Goal: Task Accomplishment & Management: Complete application form

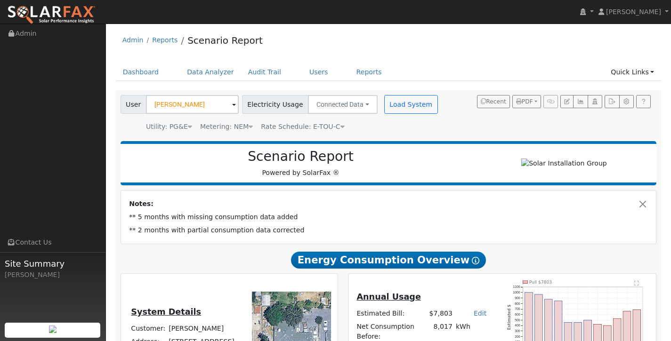
click at [141, 72] on link "Dashboard" at bounding box center [141, 72] width 50 height 17
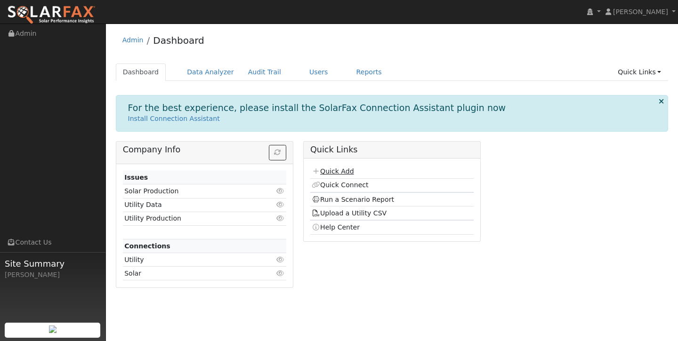
click at [340, 174] on link "Quick Add" at bounding box center [333, 172] width 42 height 8
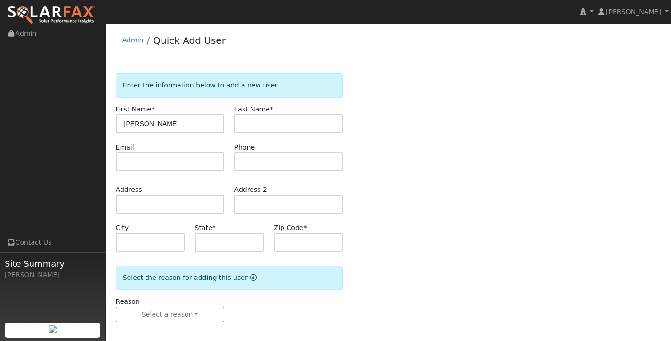
type input "[PERSON_NAME]"
click at [327, 127] on input "text" at bounding box center [288, 123] width 109 height 19
type input "Williams"
click at [418, 211] on div "Enter the information below to add a new user First Name * Tim Last Name * Will…" at bounding box center [388, 207] width 545 height 268
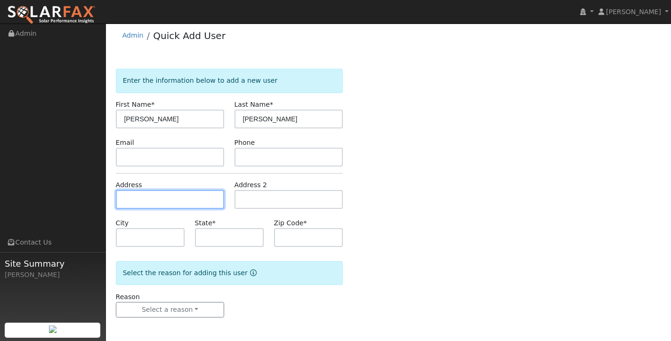
click at [146, 201] on input "text" at bounding box center [170, 199] width 109 height 19
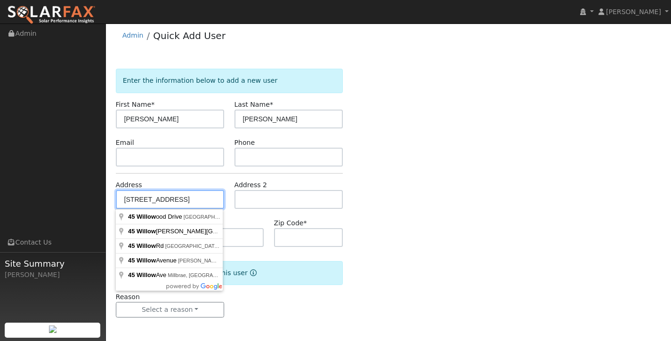
type input "45 Willowood Drive"
type input "Oakdale"
type input "CA"
type input "95361"
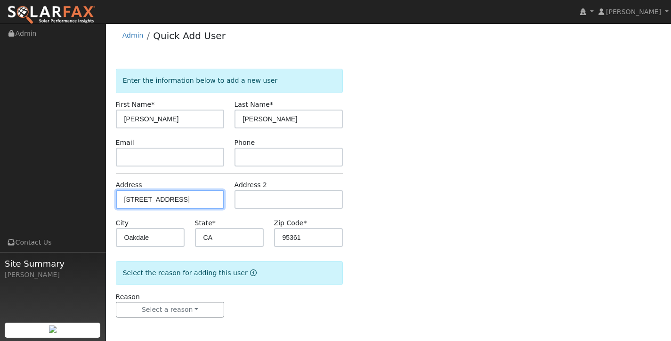
scroll to position [0, 0]
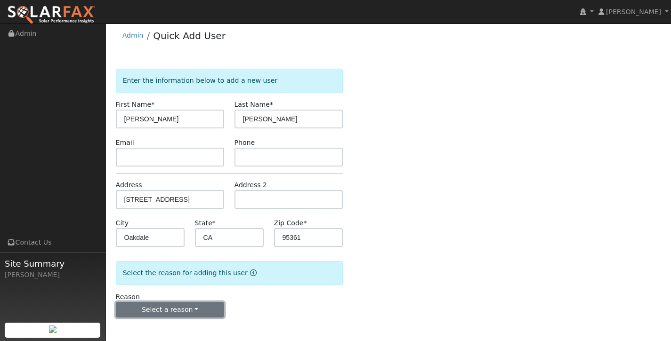
click at [197, 304] on button "Select a reason" at bounding box center [170, 310] width 109 height 16
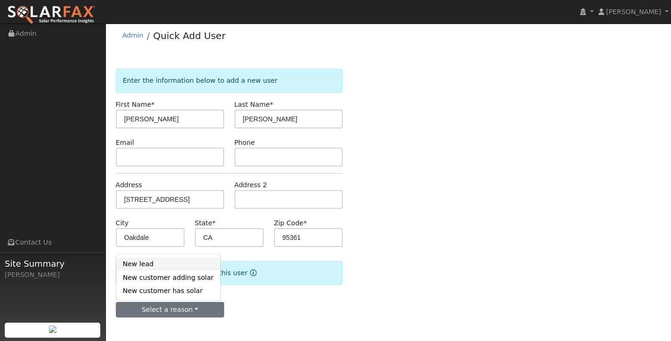
click at [178, 264] on link "New lead" at bounding box center [168, 263] width 104 height 13
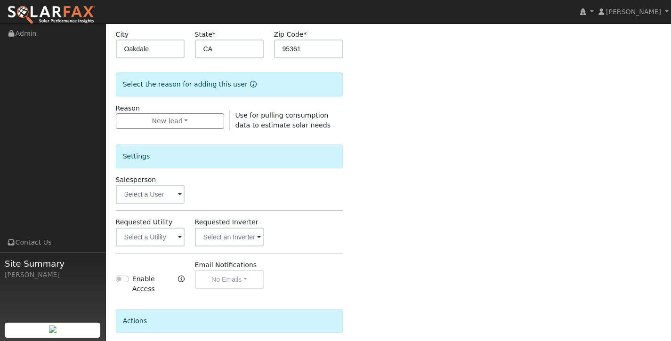
scroll to position [195, 0]
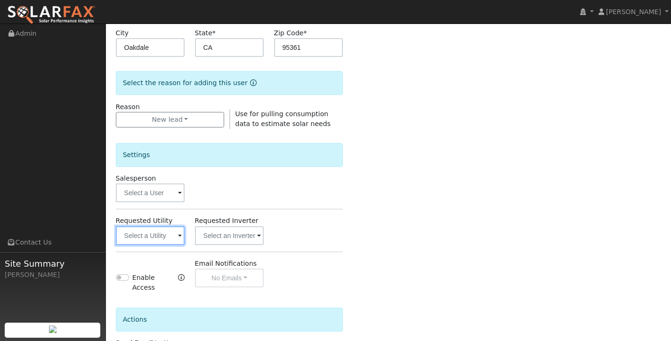
click at [161, 241] on input "text" at bounding box center [150, 235] width 69 height 19
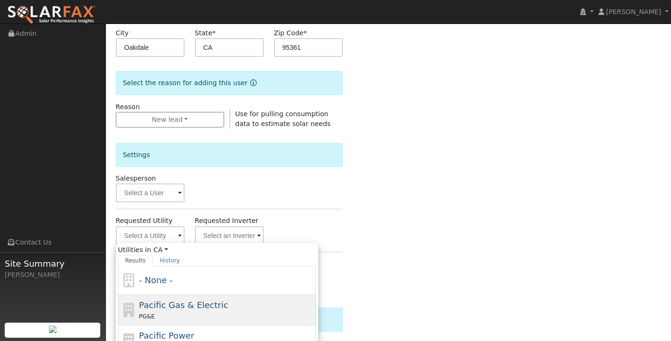
click at [162, 312] on div "PG&E" at bounding box center [226, 317] width 175 height 10
type input "Pacific Gas & Electric"
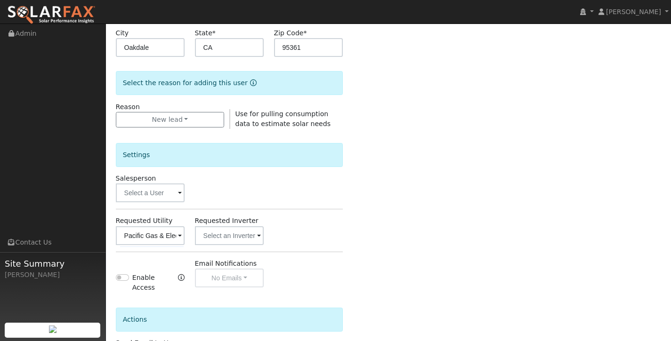
scroll to position [274, 0]
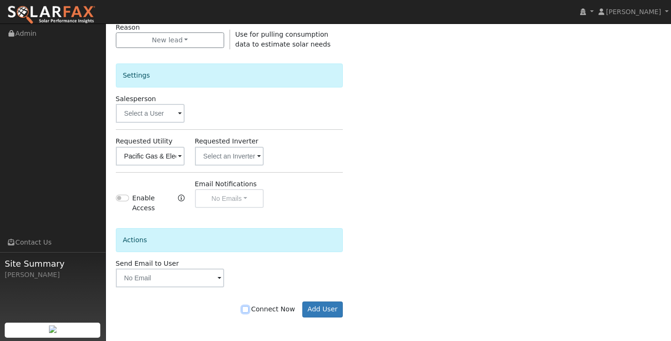
click at [248, 309] on input "Connect Now" at bounding box center [245, 309] width 7 height 7
checkbox input "true"
click at [332, 306] on button "Add User" at bounding box center [322, 310] width 41 height 16
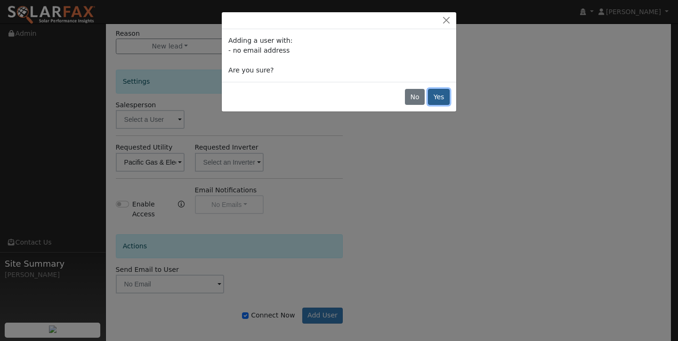
click at [442, 93] on button "Yes" at bounding box center [439, 97] width 22 height 16
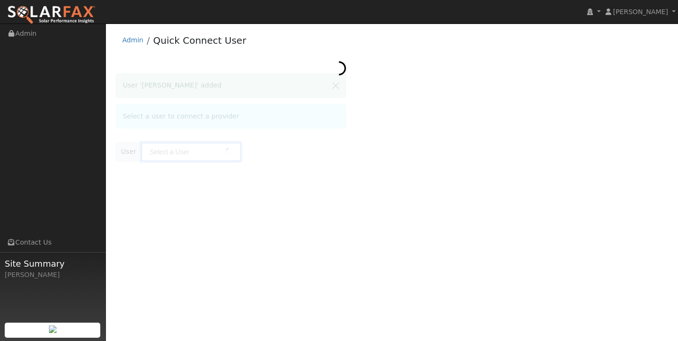
type input "[PERSON_NAME]"
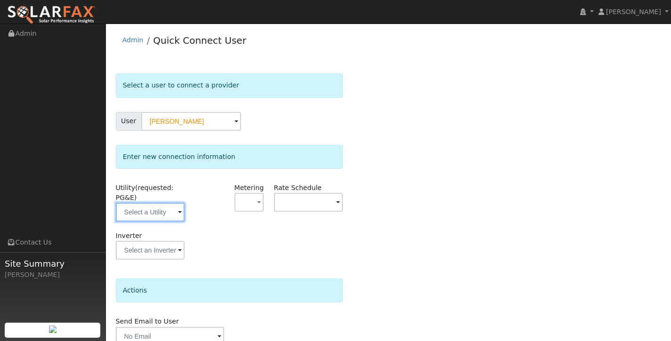
click at [159, 215] on input "text" at bounding box center [150, 212] width 69 height 19
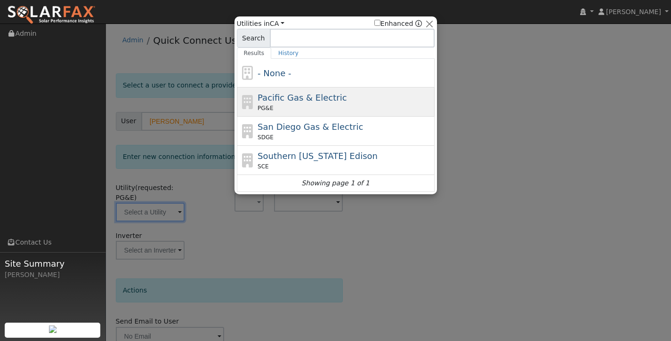
click at [318, 107] on div "PG&E" at bounding box center [344, 108] width 175 height 8
type input "PG&E"
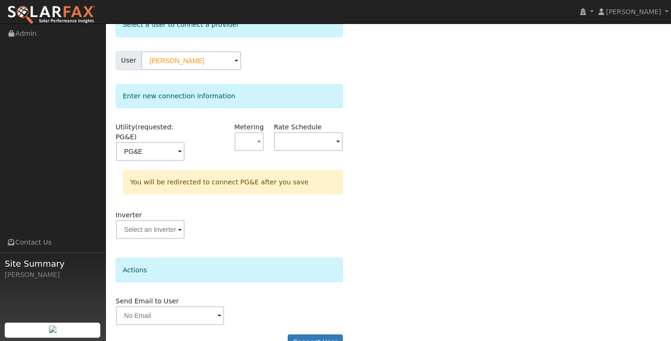
scroll to position [84, 0]
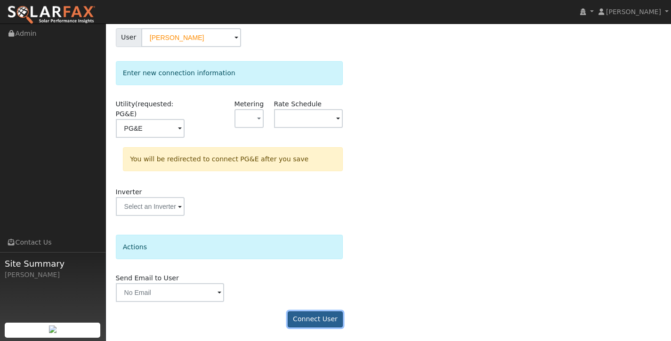
click at [317, 322] on button "Connect User" at bounding box center [316, 320] width 56 height 16
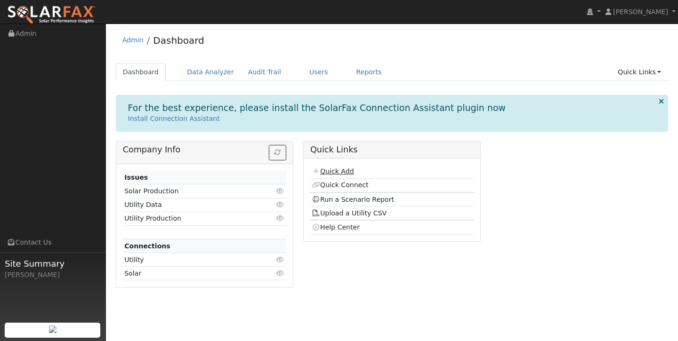
click at [346, 168] on link "Quick Add" at bounding box center [333, 172] width 42 height 8
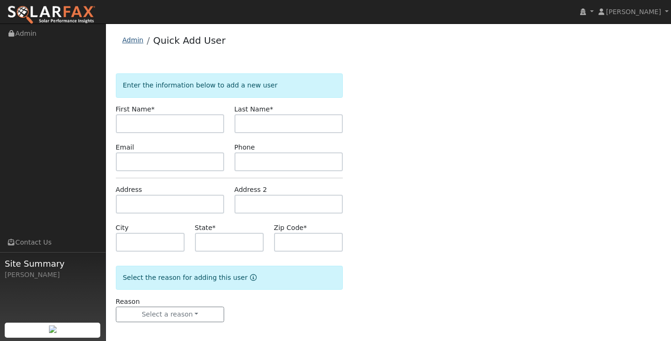
click at [123, 39] on link "Admin" at bounding box center [132, 40] width 21 height 8
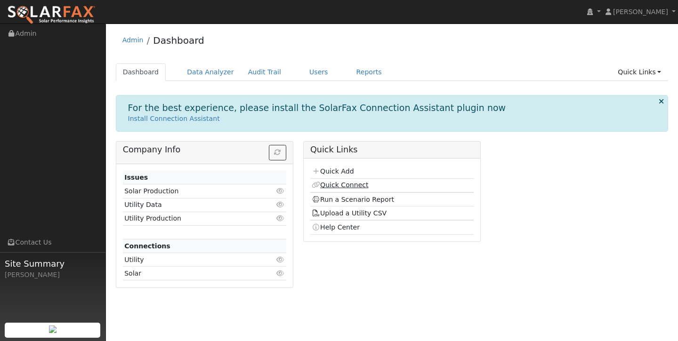
click at [345, 183] on link "Quick Connect" at bounding box center [340, 185] width 56 height 8
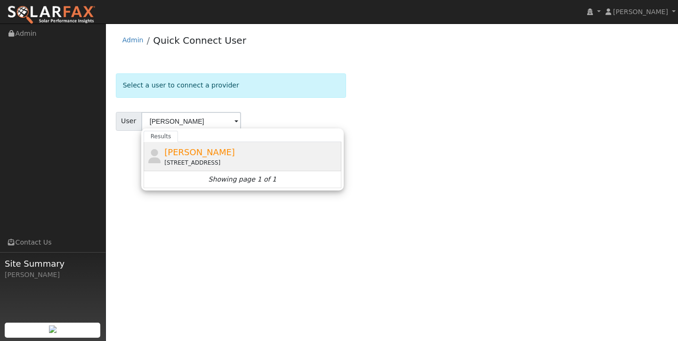
click at [272, 157] on div "Tim Williams 45 Willowood Drive, Oakdale, CA 95361" at bounding box center [251, 156] width 175 height 21
type input "Tim Williams"
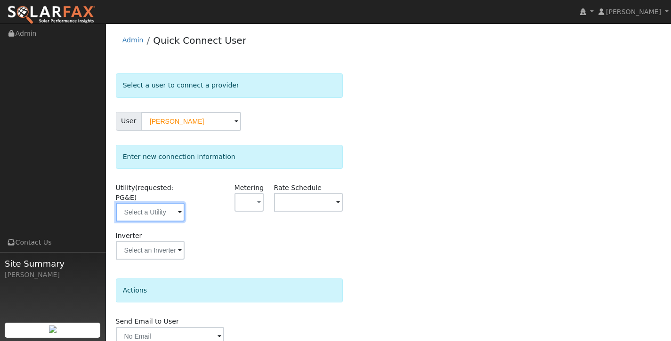
click at [158, 210] on input "text" at bounding box center [150, 212] width 69 height 19
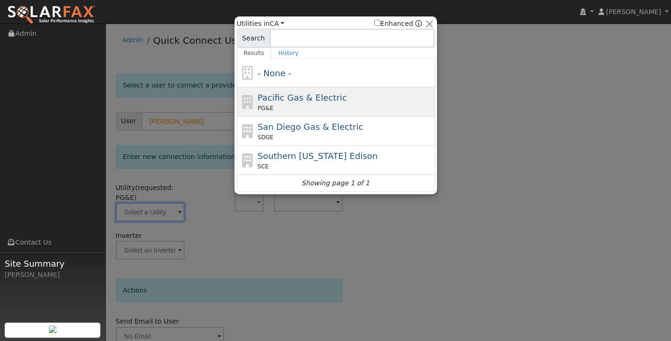
click at [297, 97] on span "Pacific Gas & Electric" at bounding box center [301, 98] width 89 height 10
type input "PG&E"
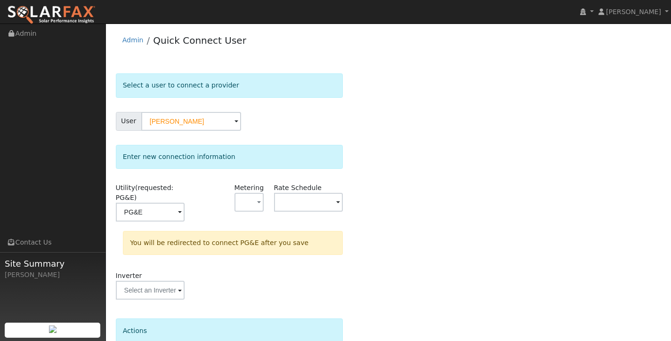
scroll to position [84, 0]
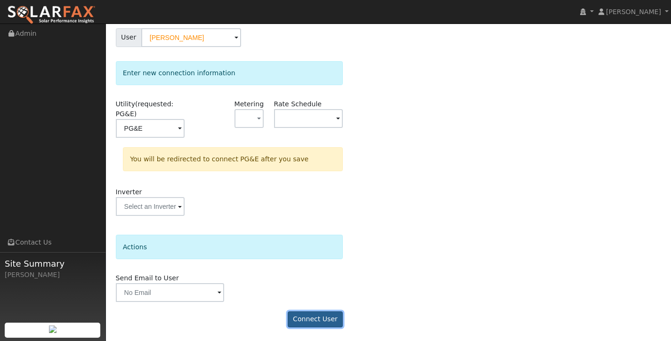
click at [302, 320] on button "Connect User" at bounding box center [316, 320] width 56 height 16
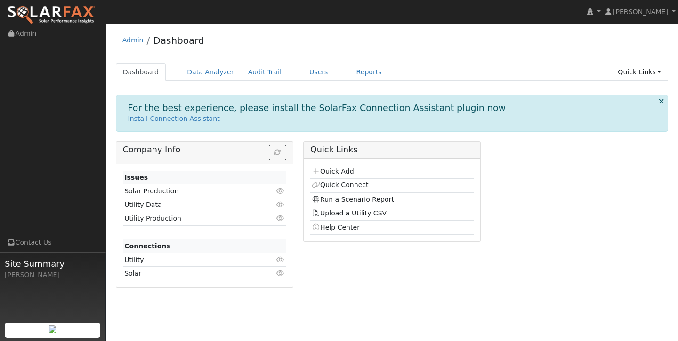
click at [343, 175] on link "Quick Add" at bounding box center [333, 172] width 42 height 8
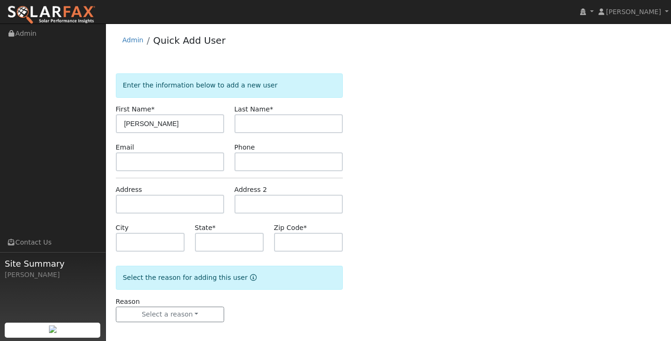
type input "[PERSON_NAME]"
click at [312, 127] on input "text" at bounding box center [288, 123] width 109 height 19
click at [247, 125] on input "Nearg" at bounding box center [288, 123] width 109 height 19
type input "bearg"
click at [178, 202] on input "text" at bounding box center [170, 204] width 109 height 19
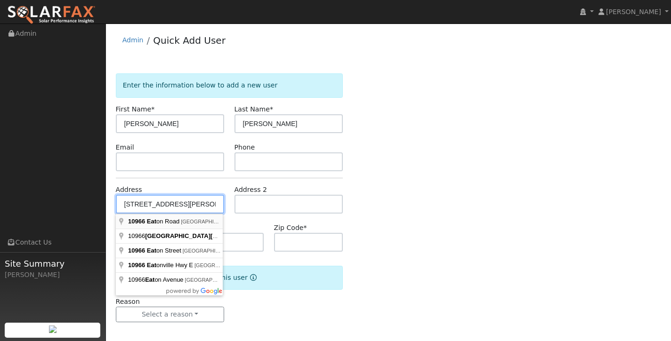
type input "10966 Eaton Road"
type input "Oakdale"
type input "CA"
type input "95361"
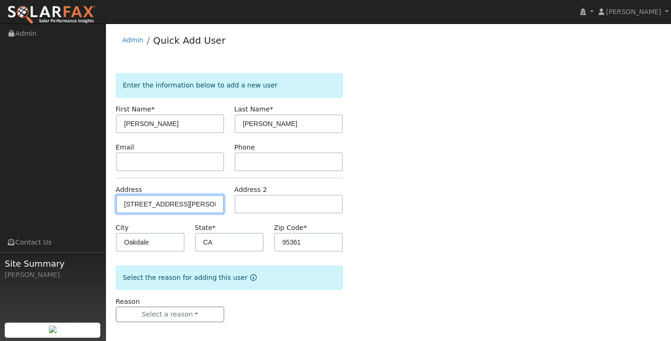
scroll to position [5, 0]
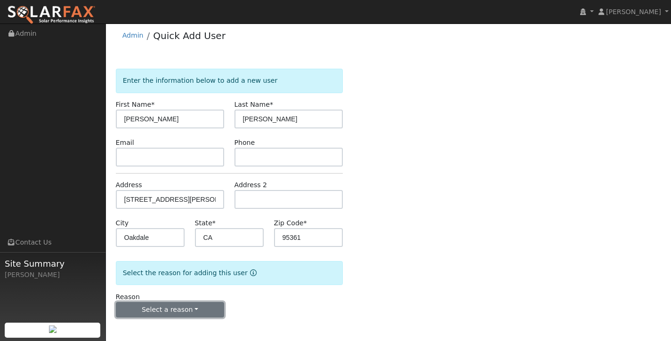
click at [181, 313] on button "Select a reason" at bounding box center [170, 310] width 109 height 16
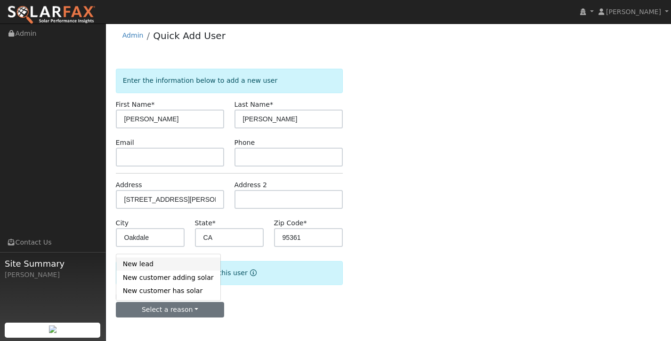
click at [184, 266] on link "New lead" at bounding box center [168, 263] width 104 height 13
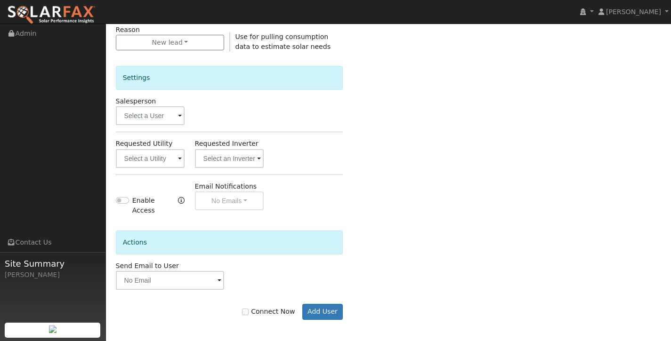
scroll to position [274, 0]
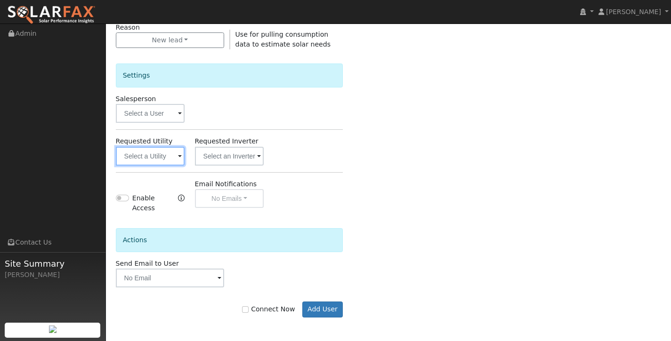
click at [154, 162] on input "text" at bounding box center [150, 156] width 69 height 19
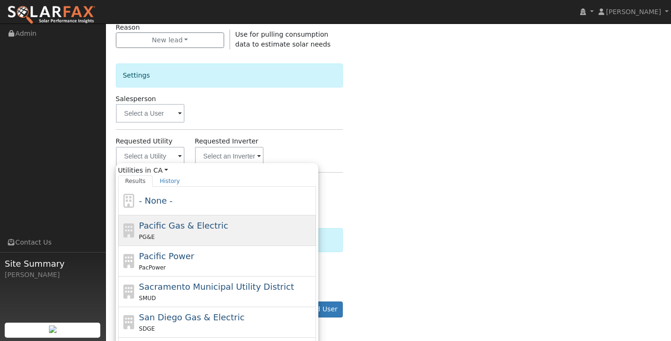
click at [168, 234] on div "PG&E" at bounding box center [226, 237] width 175 height 10
type input "Pacific Gas & Electric"
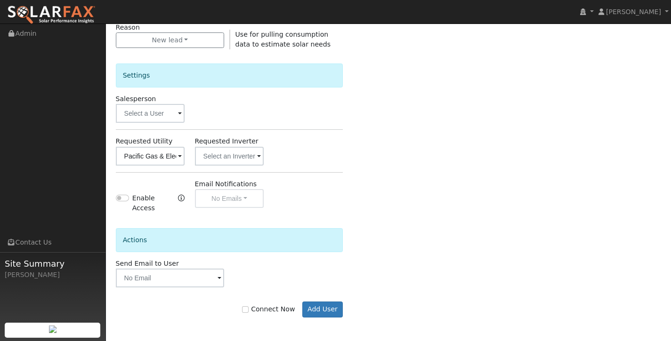
click at [257, 307] on label "Connect Now" at bounding box center [268, 310] width 53 height 10
click at [248, 307] on input "Connect Now" at bounding box center [245, 309] width 7 height 7
checkbox input "true"
click at [314, 305] on button "Add User" at bounding box center [322, 310] width 41 height 16
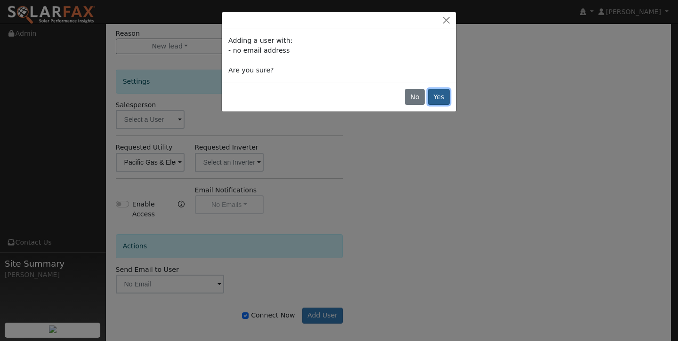
click at [445, 100] on button "Yes" at bounding box center [439, 97] width 22 height 16
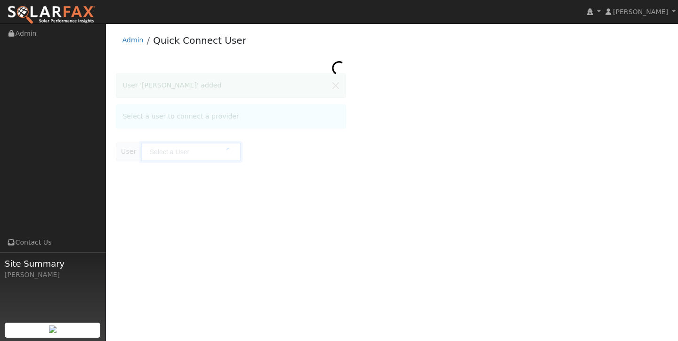
type input "[PERSON_NAME]"
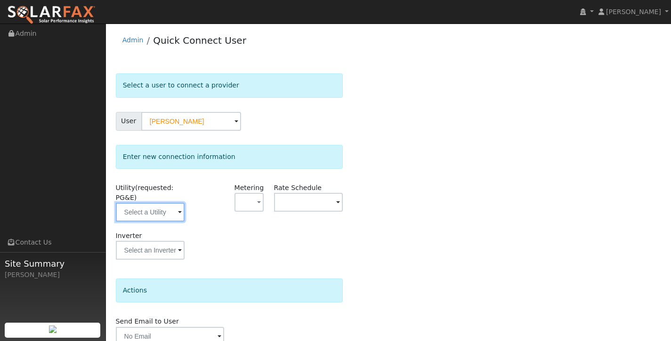
click at [164, 213] on input "text" at bounding box center [150, 212] width 69 height 19
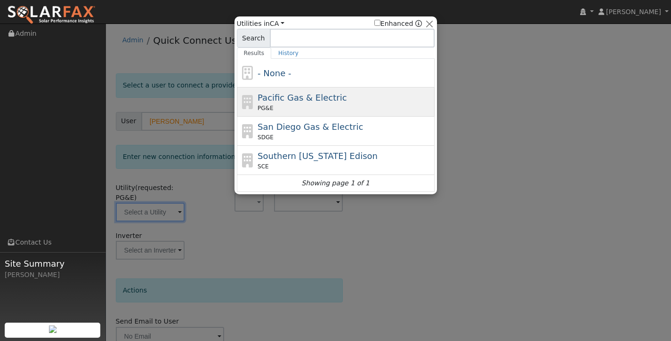
click at [312, 105] on div "PG&E" at bounding box center [344, 108] width 175 height 8
type input "PG&E"
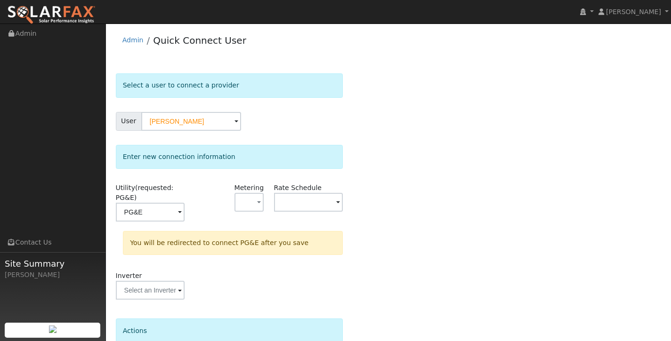
scroll to position [84, 0]
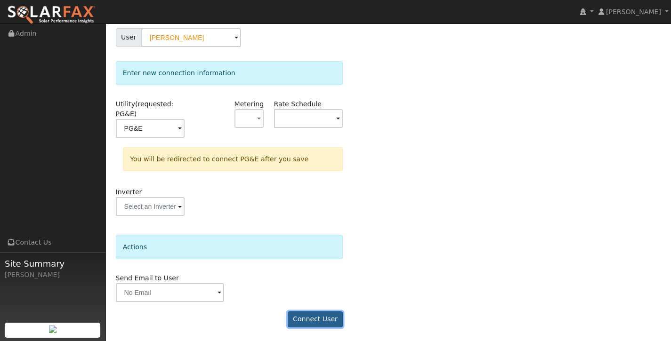
click at [321, 313] on button "Connect User" at bounding box center [316, 320] width 56 height 16
